Goal: Task Accomplishment & Management: Manage account settings

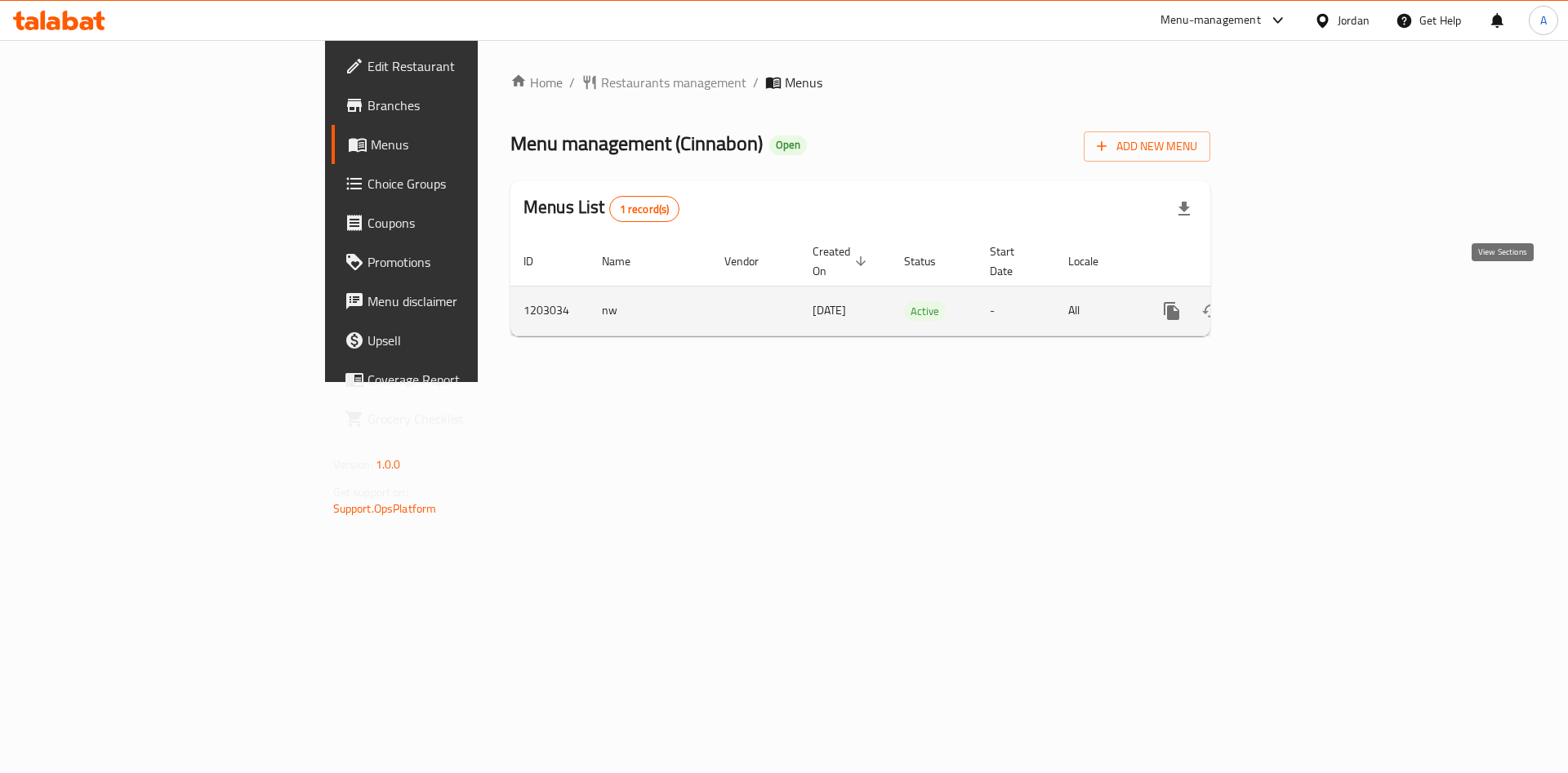
click at [1299, 301] on icon "enhanced table" at bounding box center [1289, 311] width 20 height 20
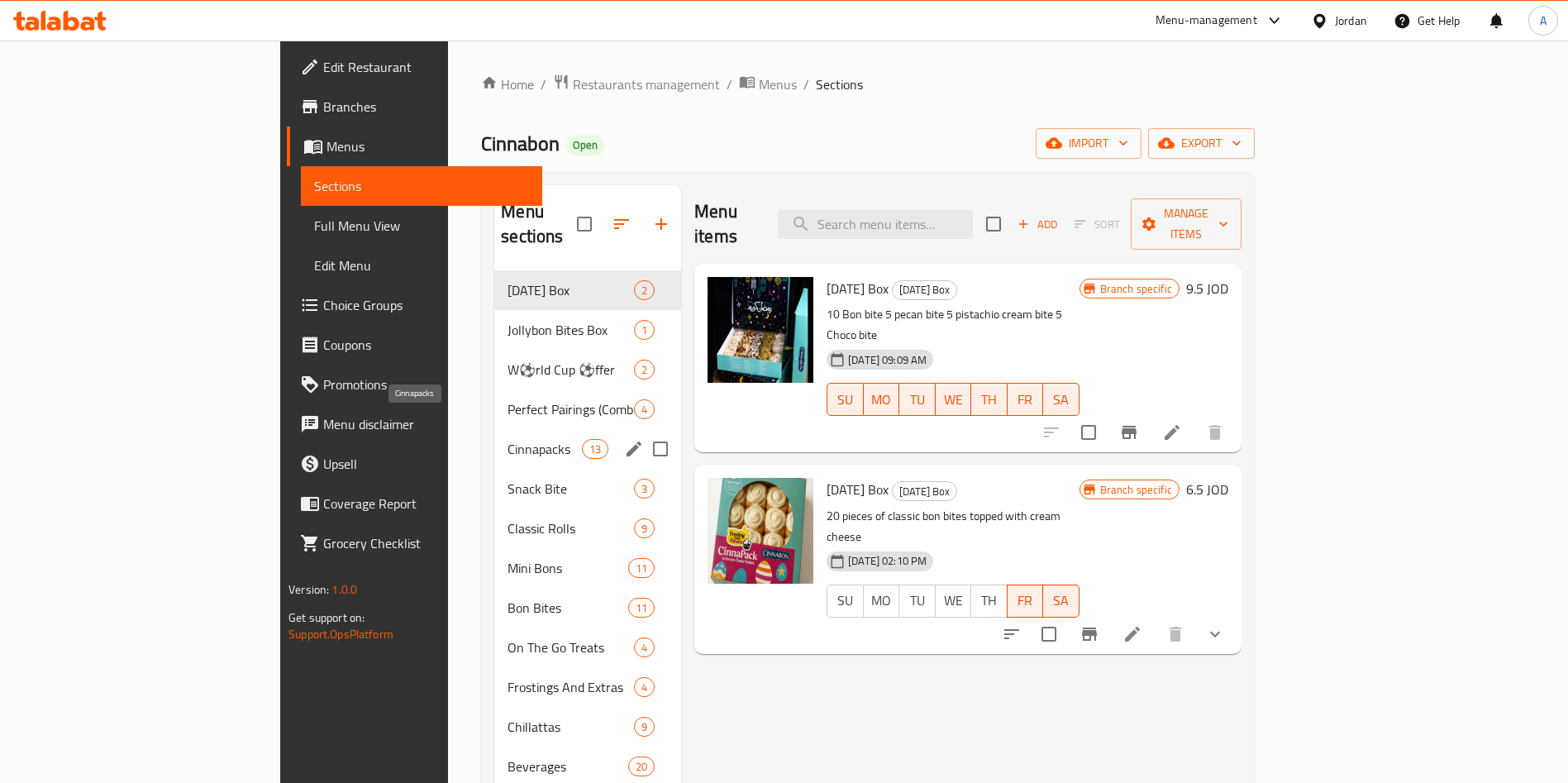
click at [507, 439] on span "Cinnapacks" at bounding box center [544, 449] width 75 height 20
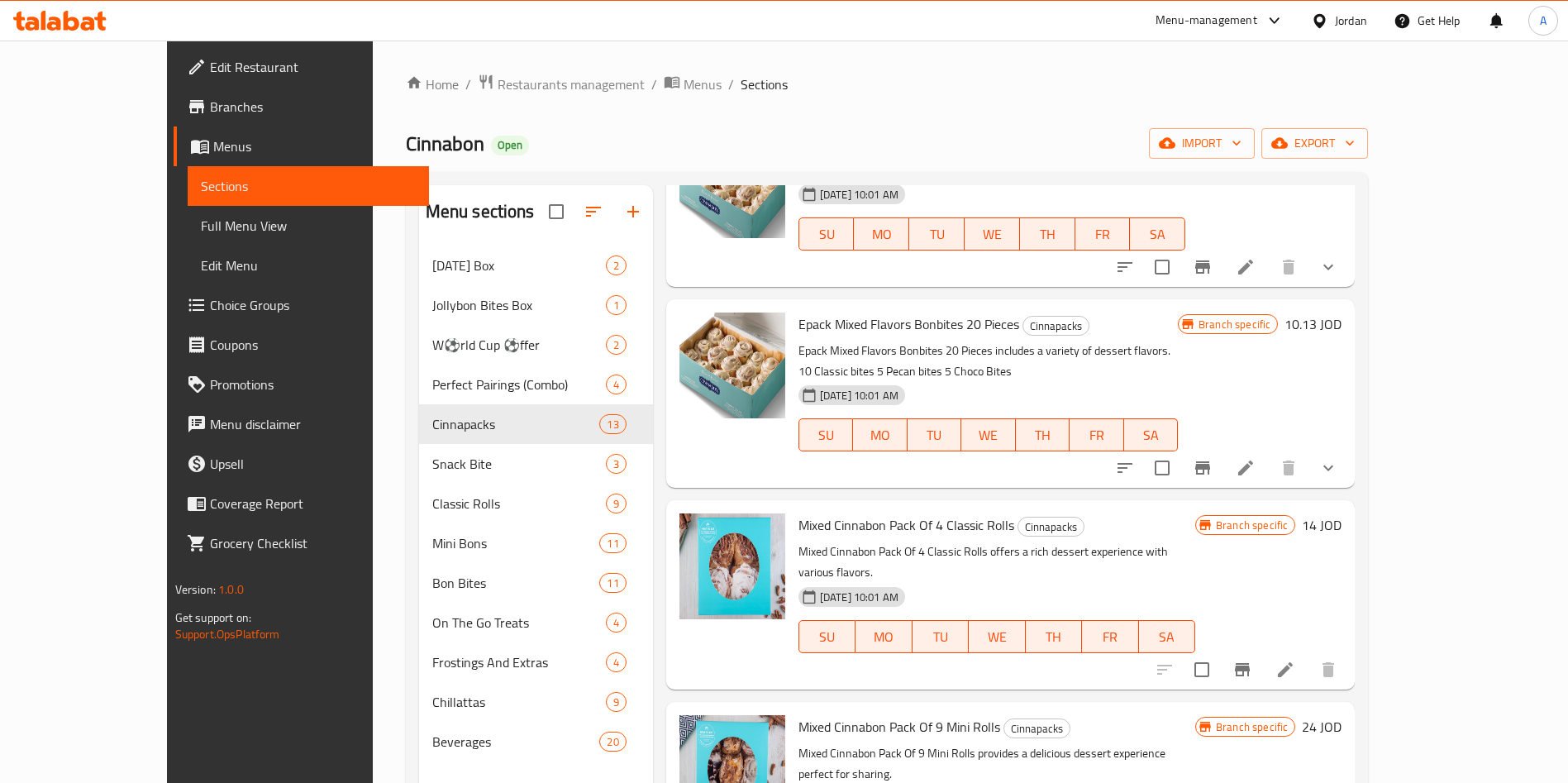
scroll to position [231, 0]
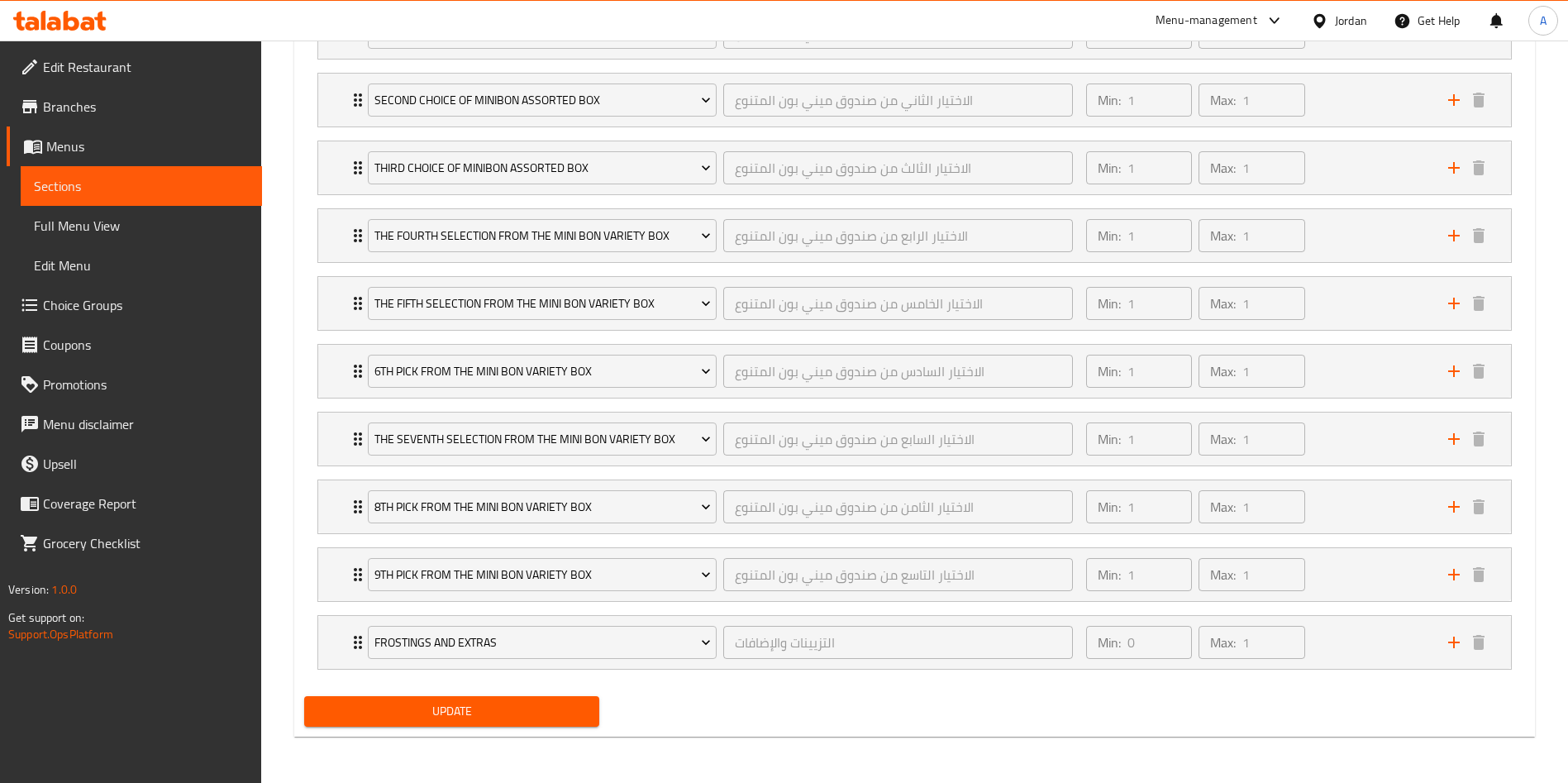
scroll to position [1048, 0]
click at [44, 14] on div at bounding box center [59, 21] width 120 height 33
click at [44, 14] on icon at bounding box center [44, 20] width 5 height 19
